Goal: Task Accomplishment & Management: Complete application form

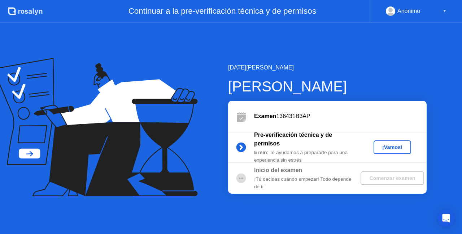
click at [396, 146] on div "¡Vamos!" at bounding box center [392, 148] width 32 height 6
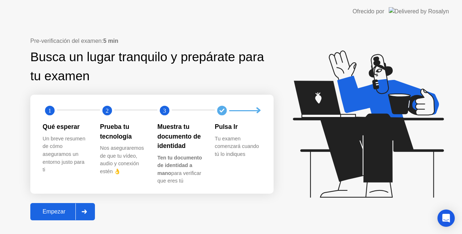
click at [44, 214] on div "Empezar" at bounding box center [53, 212] width 43 height 6
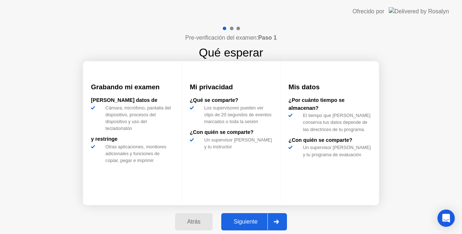
click at [246, 213] on div "Atrás Siguiente" at bounding box center [231, 222] width 121 height 33
click at [245, 216] on button "Siguiente" at bounding box center [254, 222] width 66 height 17
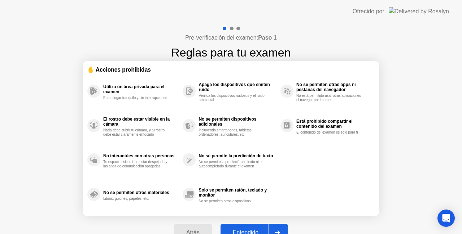
click at [242, 226] on button "Entendido" at bounding box center [253, 232] width 67 height 17
select select "**********"
select select "*******"
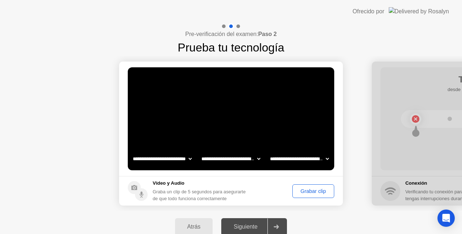
click at [315, 193] on div "Grabar clip" at bounding box center [313, 192] width 37 height 6
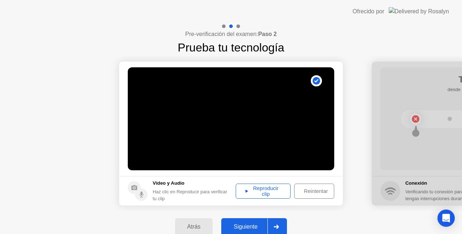
click at [277, 193] on div "Reproducir clip" at bounding box center [263, 192] width 50 height 12
click at [303, 189] on div "Reintentar" at bounding box center [315, 192] width 38 height 6
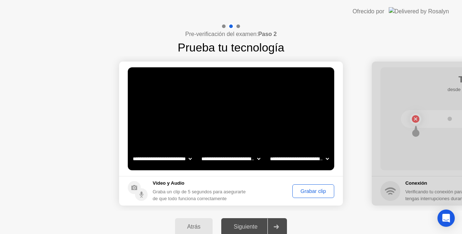
click at [305, 192] on div "Grabar clip" at bounding box center [313, 192] width 37 height 6
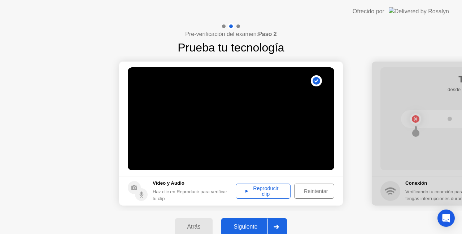
click at [253, 193] on div "Reproducir clip" at bounding box center [263, 192] width 50 height 12
click at [259, 226] on div "Siguiente" at bounding box center [245, 227] width 44 height 6
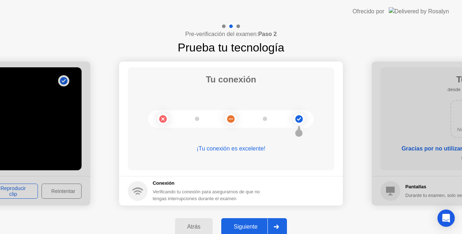
click at [261, 222] on button "Siguiente" at bounding box center [254, 227] width 66 height 17
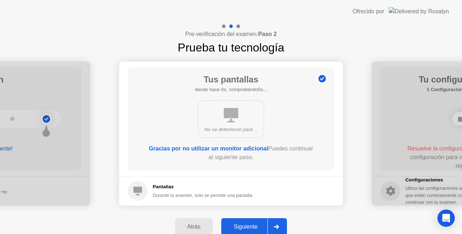
click at [254, 222] on button "Siguiente" at bounding box center [254, 227] width 66 height 17
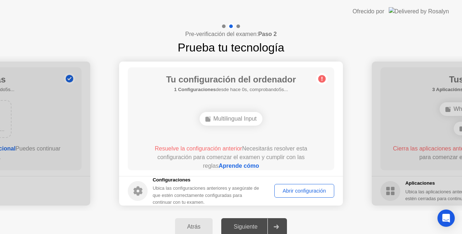
click at [239, 122] on div "Multilingual Input" at bounding box center [230, 119] width 63 height 14
click at [297, 190] on div "Abrir configuración" at bounding box center [304, 191] width 55 height 6
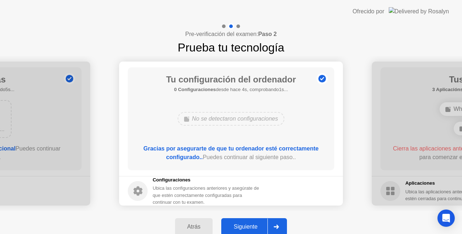
click at [254, 228] on div "Siguiente" at bounding box center [245, 227] width 44 height 6
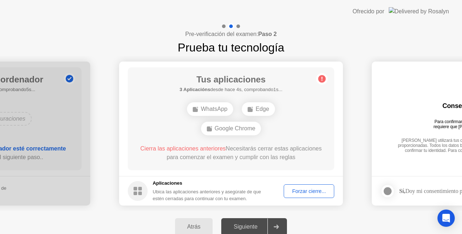
click at [302, 191] on div "Forzar cierre..." at bounding box center [308, 192] width 45 height 6
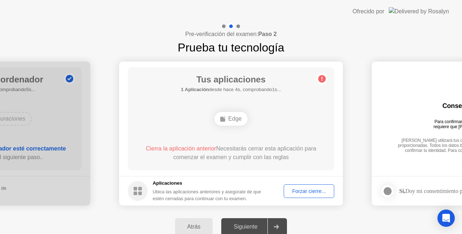
click at [302, 192] on div "Forzar cierre..." at bounding box center [308, 192] width 45 height 6
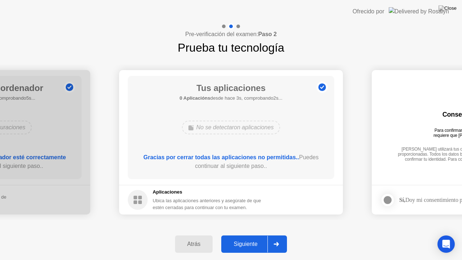
click at [254, 234] on div "Siguiente" at bounding box center [245, 244] width 44 height 6
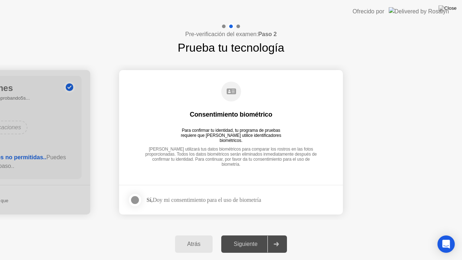
click at [206, 197] on div "Sí, Doy mi consentimiento para el uso de biometría" at bounding box center [203, 199] width 114 height 7
click at [135, 201] on div at bounding box center [135, 199] width 9 height 9
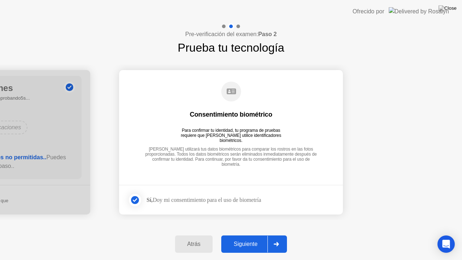
click at [237, 234] on button "Siguiente" at bounding box center [254, 243] width 66 height 17
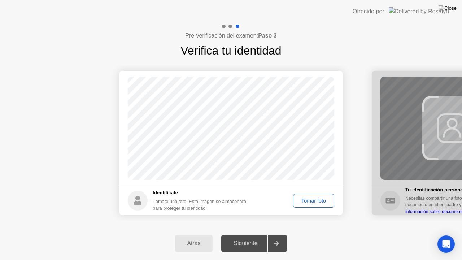
click at [308, 203] on div "Tomar foto" at bounding box center [313, 201] width 36 height 6
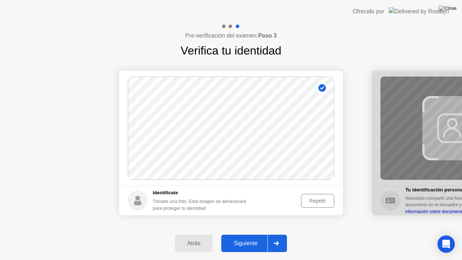
click at [252, 234] on div "Siguiente" at bounding box center [245, 243] width 44 height 6
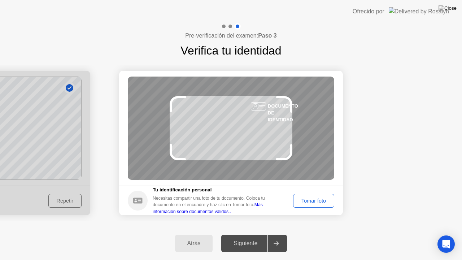
click at [307, 204] on button "Tomar foto" at bounding box center [313, 201] width 41 height 14
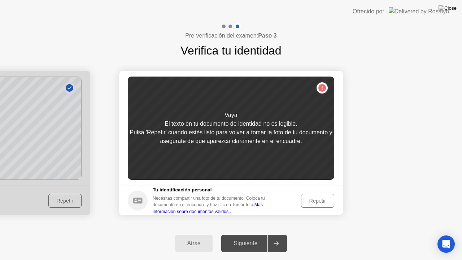
click at [307, 204] on button "Repetir" at bounding box center [317, 201] width 33 height 14
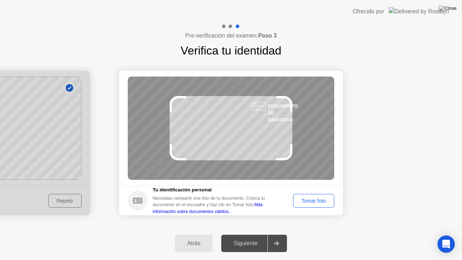
click at [307, 204] on button "Tomar foto" at bounding box center [313, 201] width 41 height 14
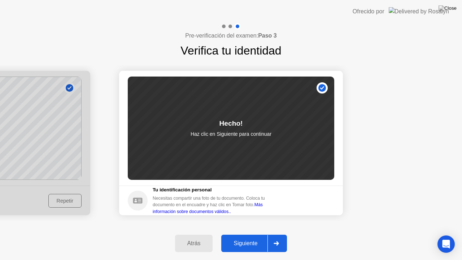
click at [255, 234] on div "Siguiente" at bounding box center [245, 243] width 44 height 6
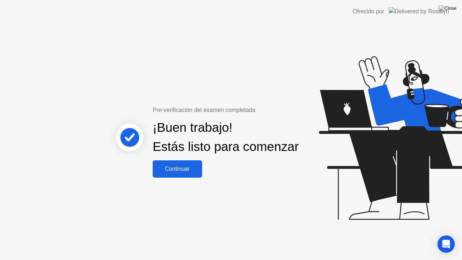
click at [176, 177] on button "Continuar" at bounding box center [177, 168] width 49 height 17
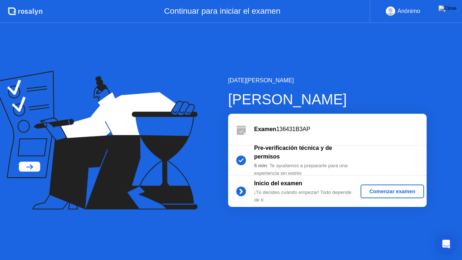
click at [367, 194] on div "Comenzar examen" at bounding box center [391, 191] width 57 height 6
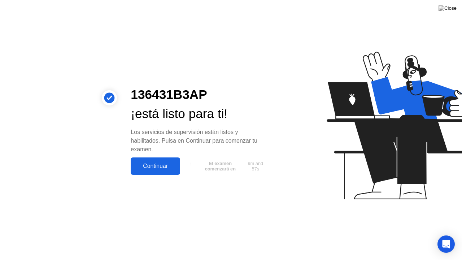
click at [167, 167] on div "Continuar" at bounding box center [155, 166] width 45 height 6
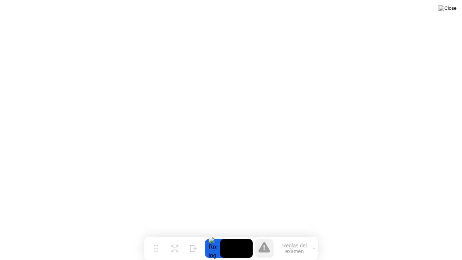
click at [269, 234] on icon at bounding box center [264, 247] width 12 height 12
click at [268, 234] on icon at bounding box center [264, 247] width 12 height 10
click at [453, 9] on img at bounding box center [447, 8] width 18 height 6
click at [267, 234] on icon at bounding box center [264, 247] width 12 height 10
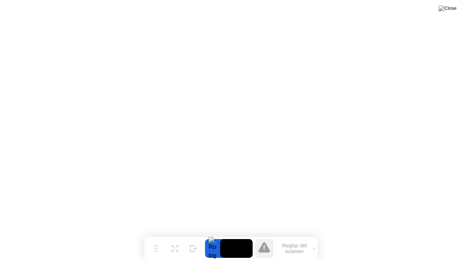
click at [285, 234] on button "Reglas del examen" at bounding box center [296, 248] width 41 height 12
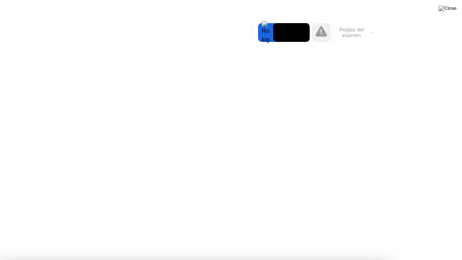
click at [318, 34] on icon at bounding box center [321, 31] width 12 height 10
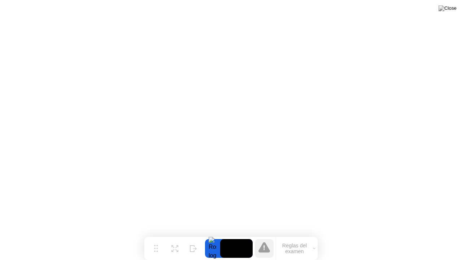
click at [260, 234] on div at bounding box center [264, 248] width 19 height 19
drag, startPoint x: 269, startPoint y: 245, endPoint x: 289, endPoint y: 241, distance: 20.5
click at [289, 234] on div "Reglas del examen" at bounding box center [284, 248] width 65 height 23
click at [289, 234] on button "Reglas del examen" at bounding box center [296, 248] width 41 height 12
